Goal: Information Seeking & Learning: Learn about a topic

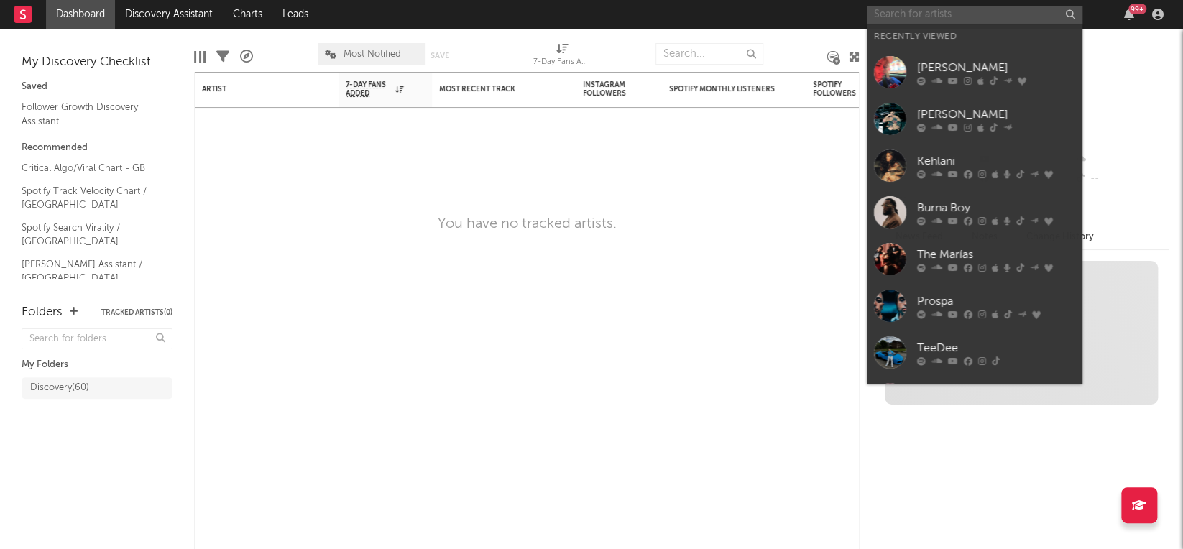
click at [960, 9] on input "text" at bounding box center [975, 15] width 216 height 18
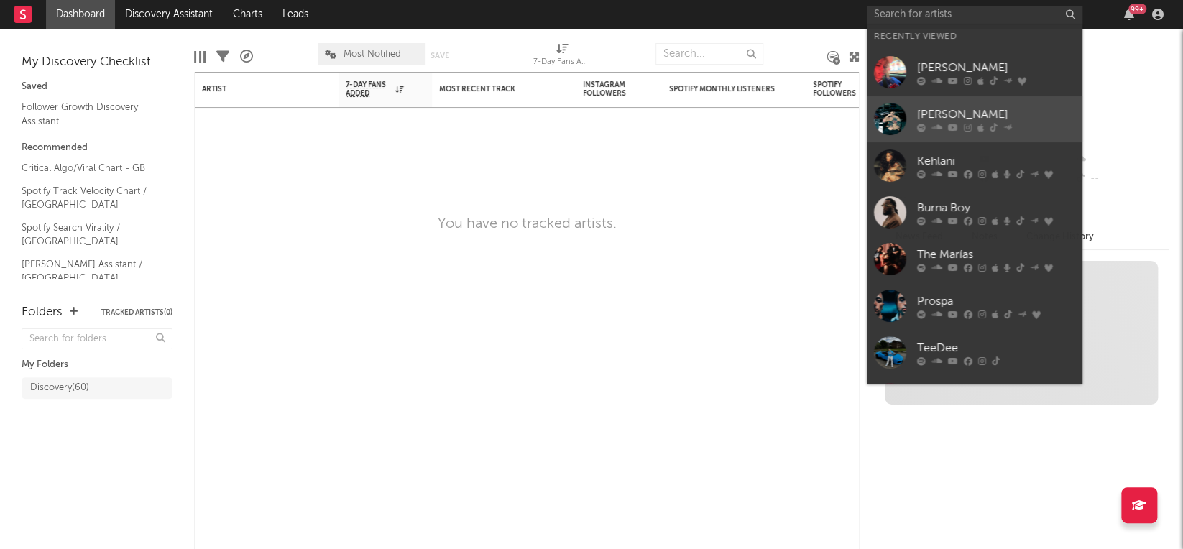
click at [933, 111] on div "[PERSON_NAME]" at bounding box center [996, 114] width 158 height 17
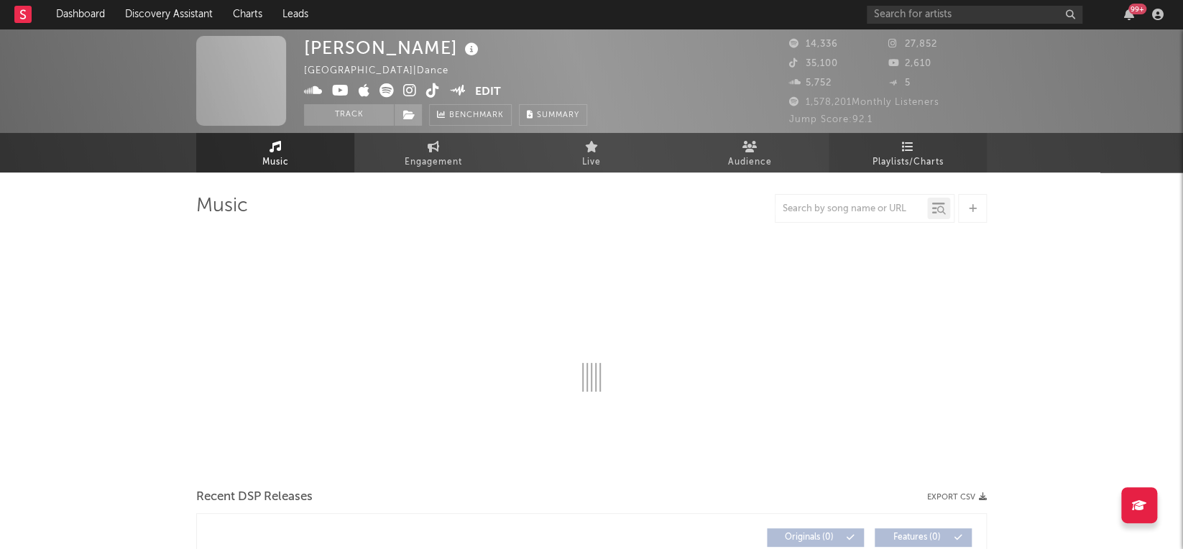
click at [902, 162] on span "Playlists/Charts" at bounding box center [907, 162] width 71 height 17
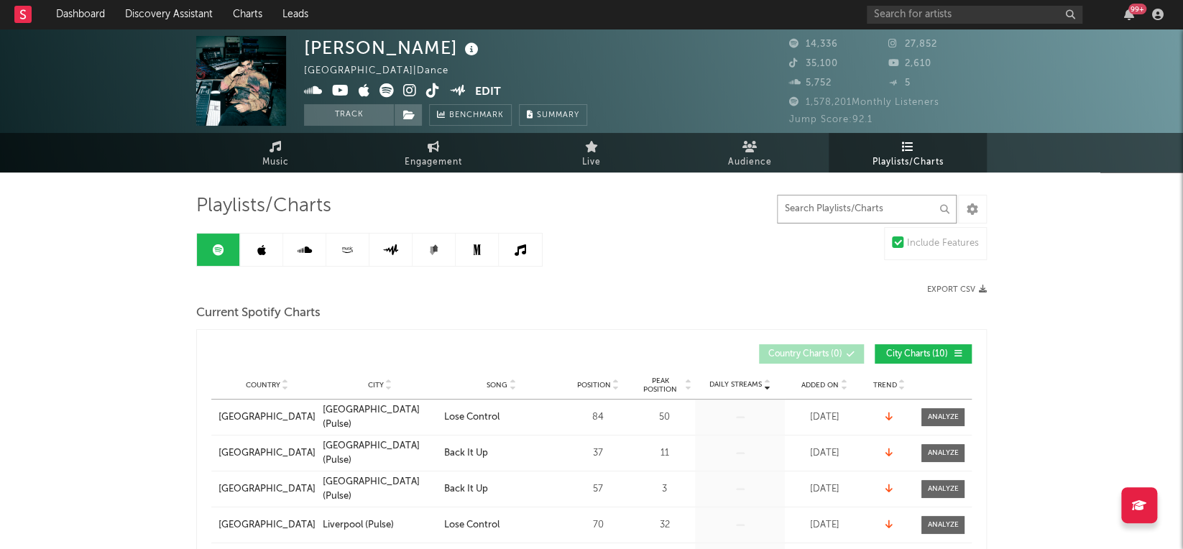
click at [896, 211] on input "text" at bounding box center [867, 209] width 180 height 29
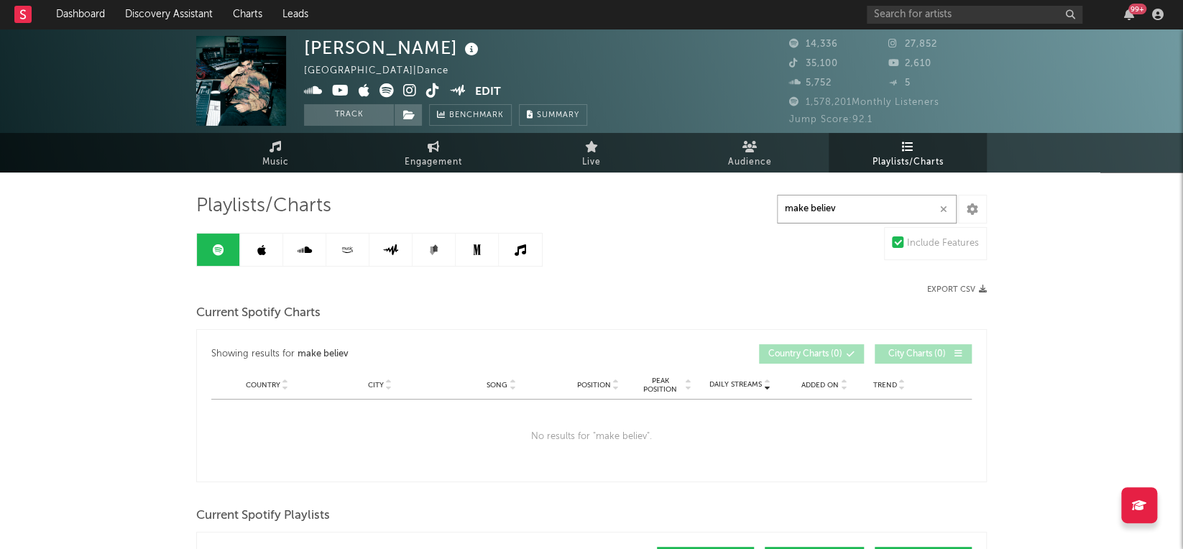
type input "make believe"
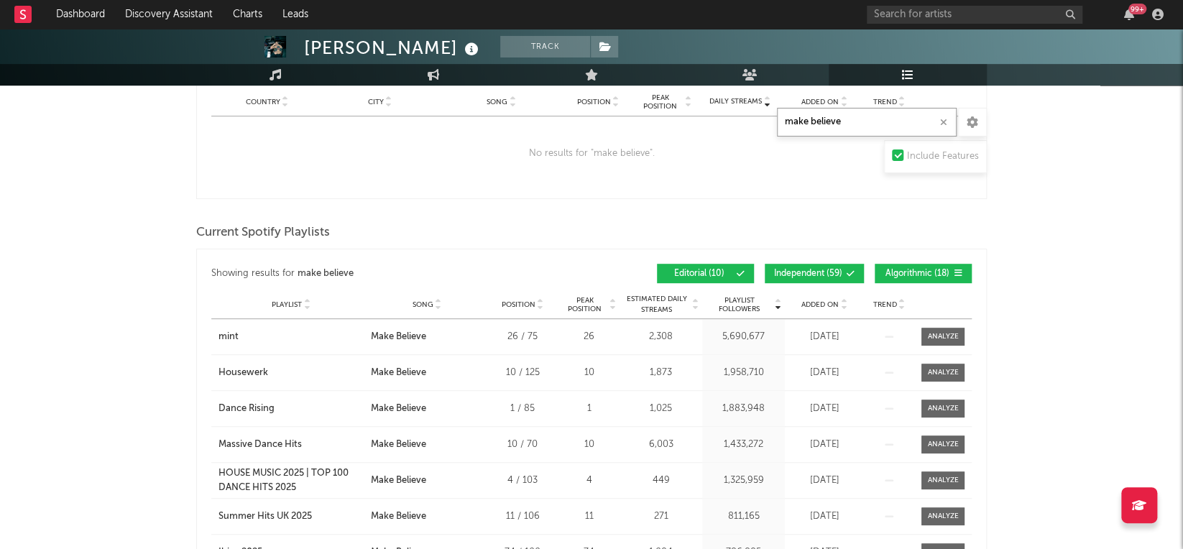
scroll to position [139, 0]
